Goal: Information Seeking & Learning: Learn about a topic

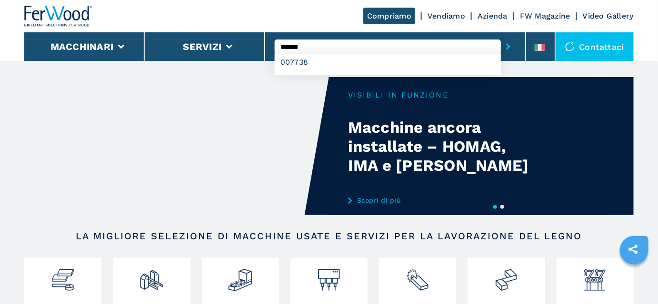
type input "******"
click at [501, 36] on button "submit-button" at bounding box center [508, 47] width 15 height 22
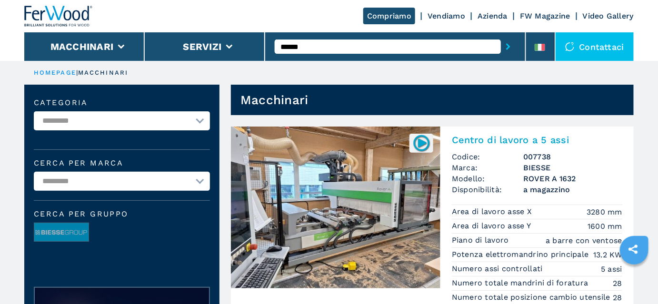
click at [552, 232] on li "Area di lavoro asse Y 1600 mm" at bounding box center [537, 226] width 170 height 14
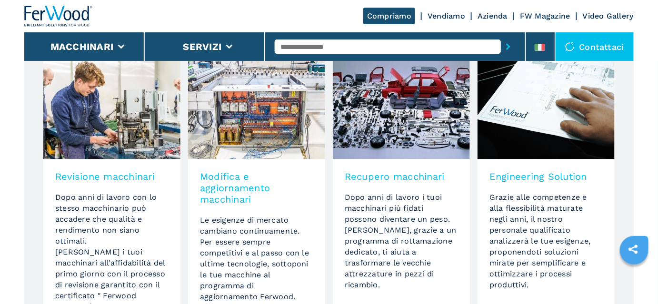
scroll to position [709, 0]
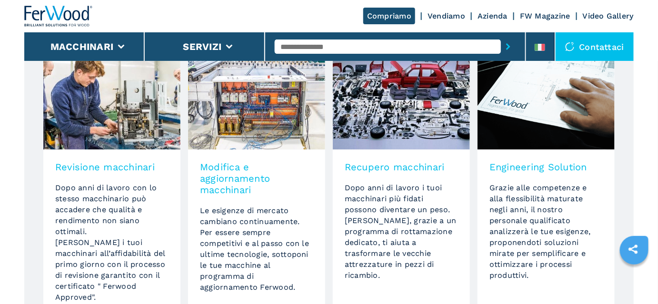
drag, startPoint x: 658, startPoint y: 32, endPoint x: 626, endPoint y: 171, distance: 142.1
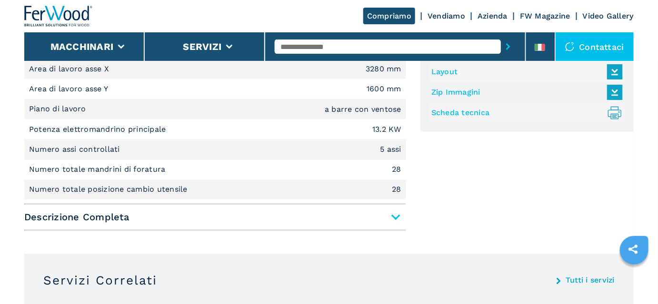
scroll to position [446, 0]
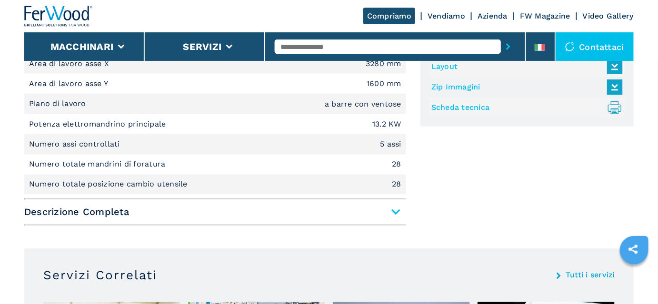
click at [393, 210] on span "Descrizione Completa" at bounding box center [215, 212] width 382 height 17
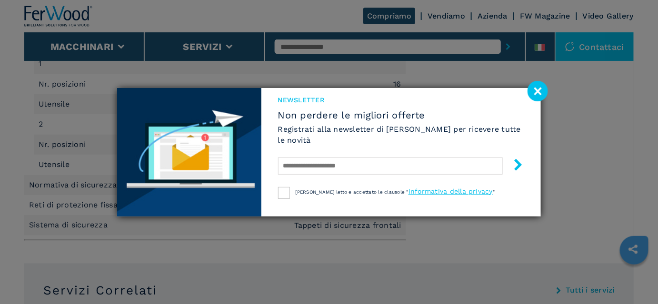
scroll to position [1362, 0]
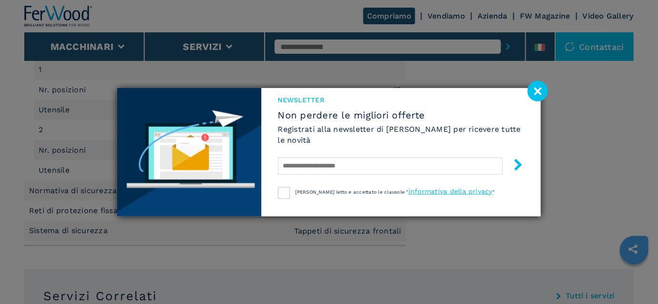
click at [543, 95] on image at bounding box center [537, 91] width 20 height 20
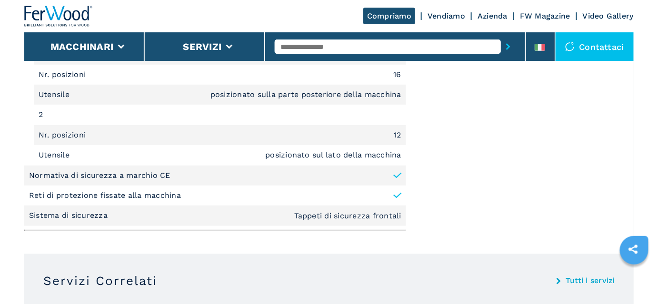
scroll to position [1386, 0]
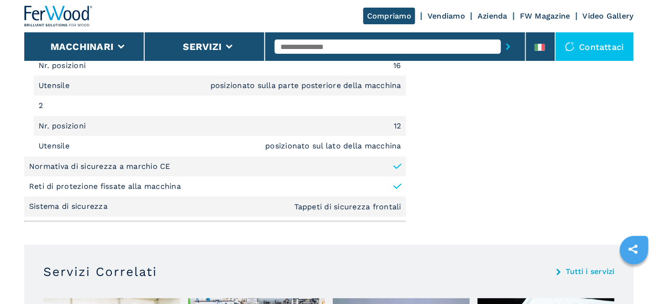
click at [53, 18] on img at bounding box center [58, 16] width 69 height 21
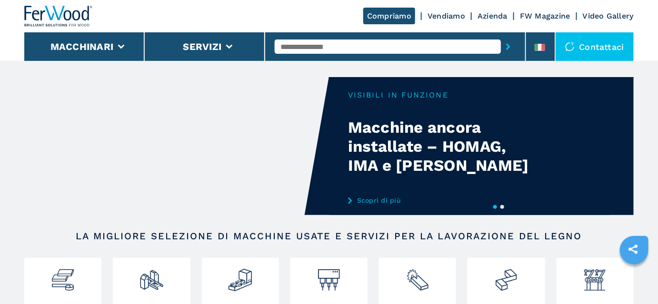
click at [453, 19] on link "Vendiamo" at bounding box center [447, 15] width 38 height 9
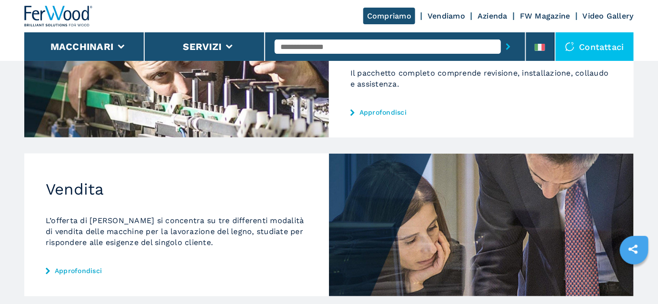
scroll to position [226, 0]
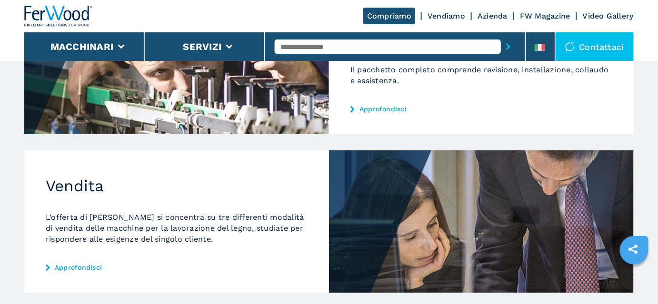
click at [77, 266] on link "Approfondisci" at bounding box center [177, 268] width 262 height 8
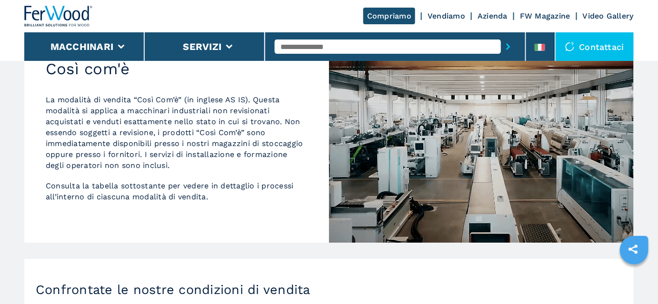
scroll to position [837, 0]
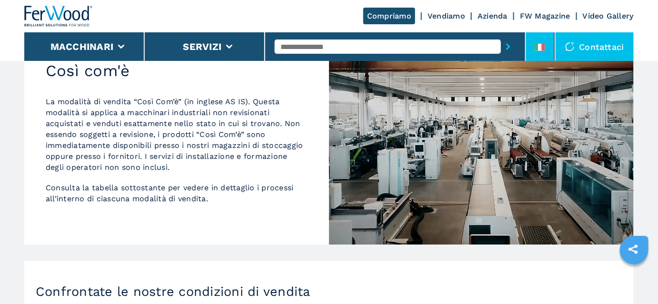
click at [536, 53] on div at bounding box center [540, 49] width 10 height 11
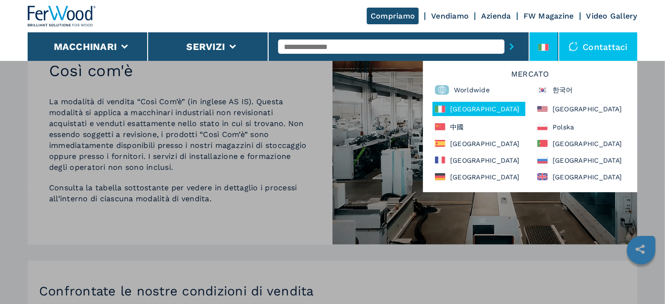
click at [500, 73] on h6 "Mercato" at bounding box center [530, 76] width 205 height 12
click at [654, 91] on div "Macchinari Bordatrici Squadratrici Centro di lavoro cnc Foratrici - inseritrici…" at bounding box center [332, 212] width 665 height 304
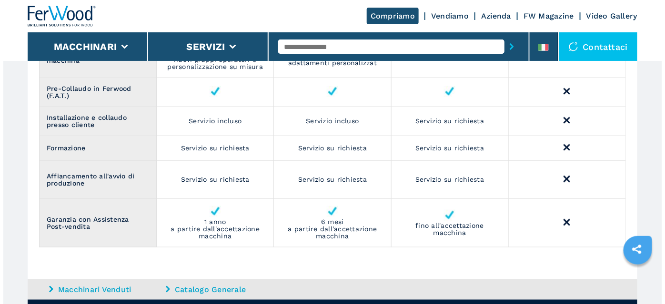
scroll to position [1580, 0]
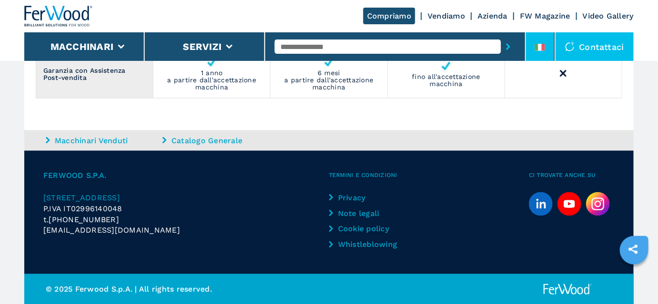
click at [545, 35] on li at bounding box center [540, 46] width 29 height 29
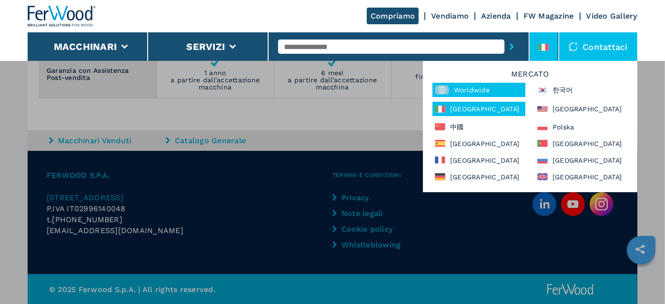
click at [476, 92] on div "Worldwide" at bounding box center [478, 90] width 93 height 14
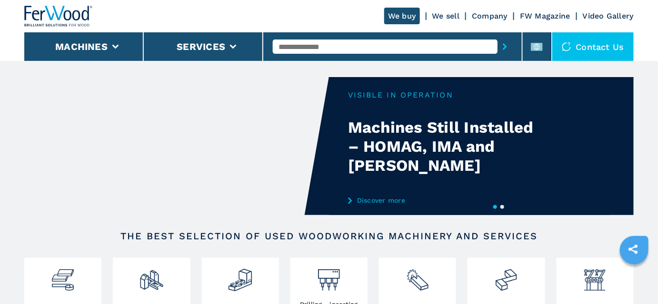
click at [442, 20] on link "We sell" at bounding box center [446, 15] width 28 height 9
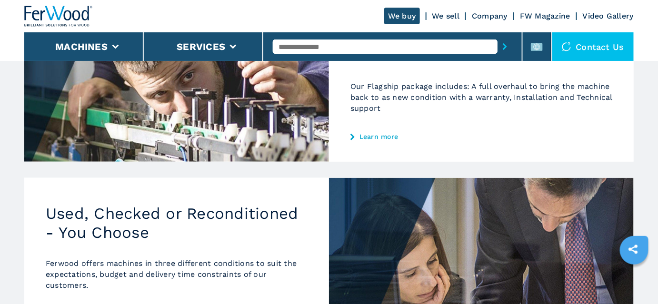
scroll to position [218, 0]
